Goal: Communication & Community: Answer question/provide support

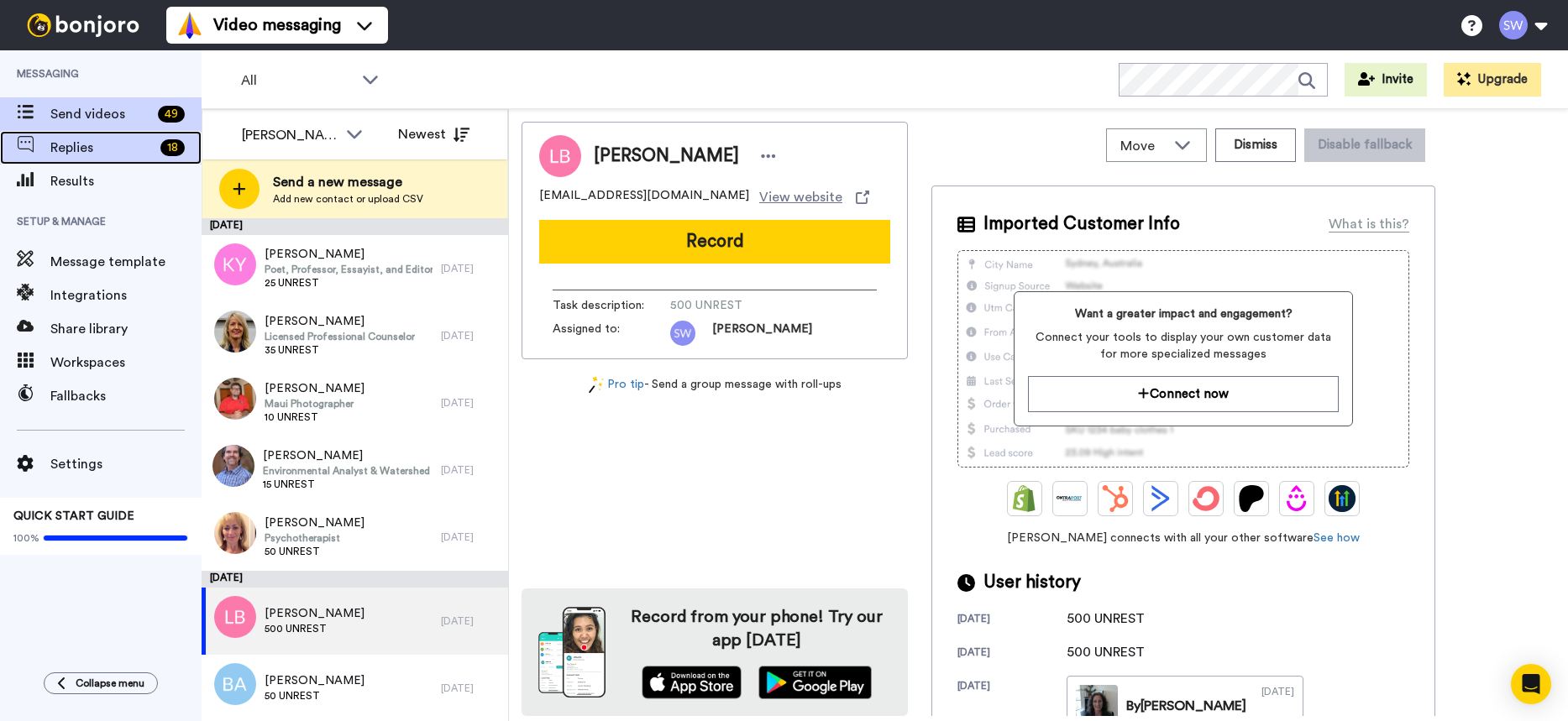
click at [92, 145] on span "Replies" at bounding box center [102, 147] width 103 height 20
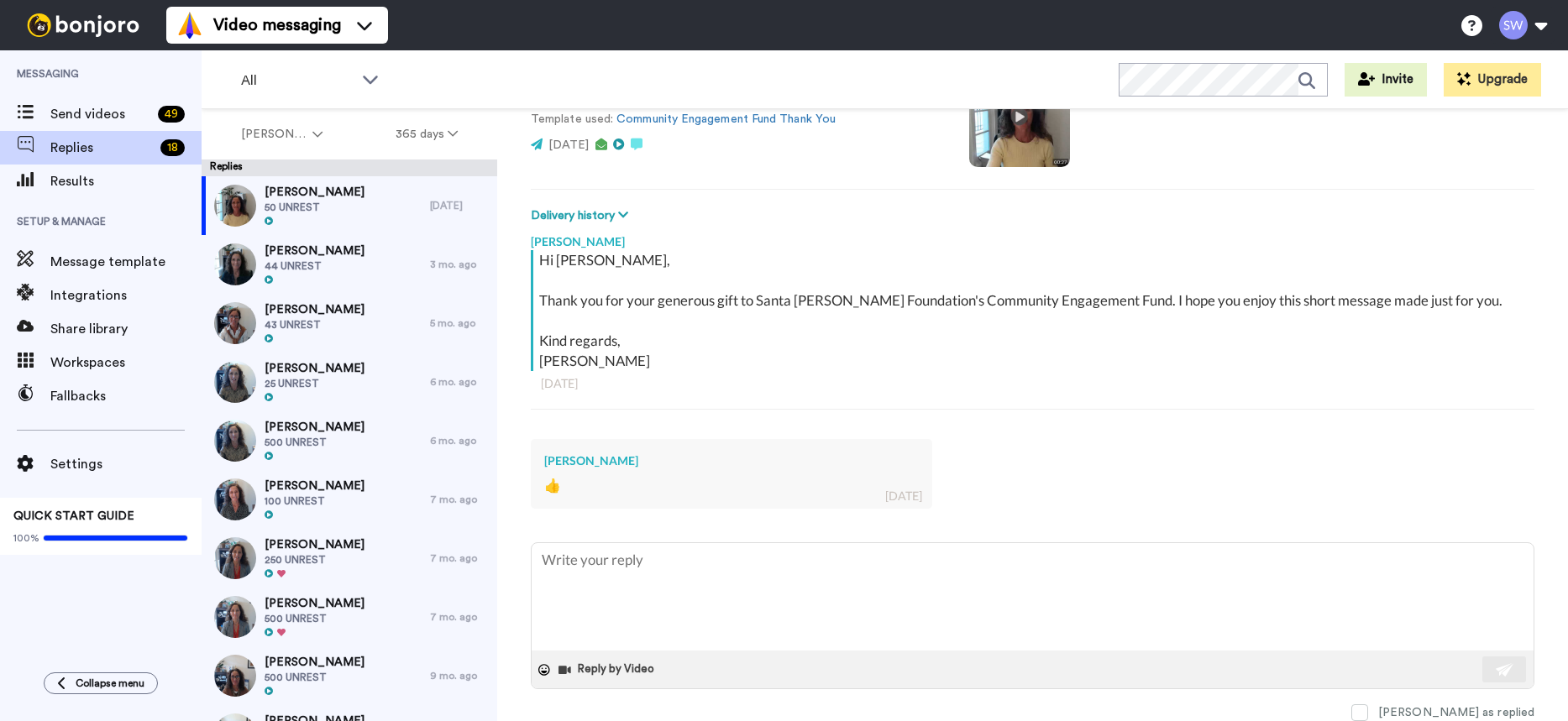
scroll to position [84, 0]
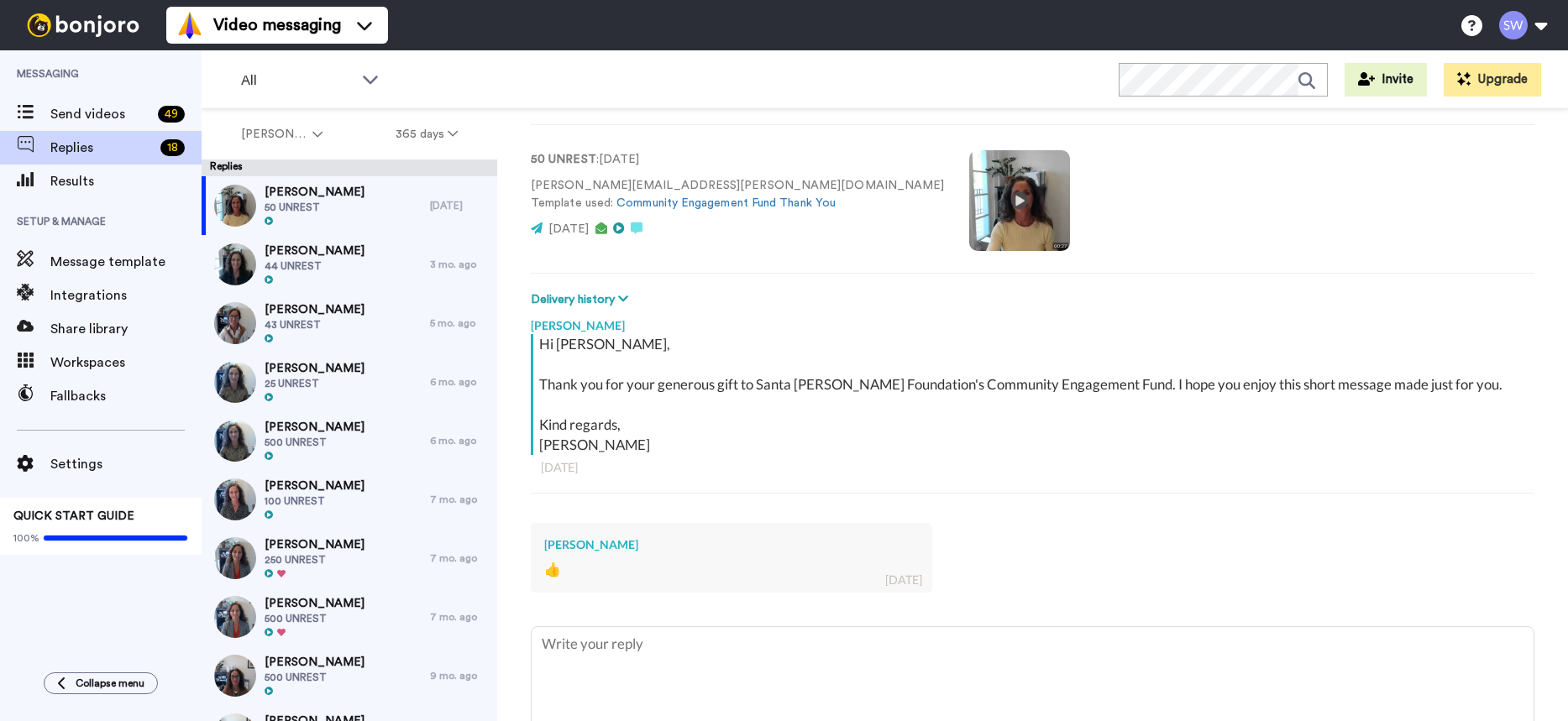
type textarea "x"
click at [67, 113] on span "Send videos" at bounding box center [101, 114] width 101 height 20
